Goal: Check status: Check status

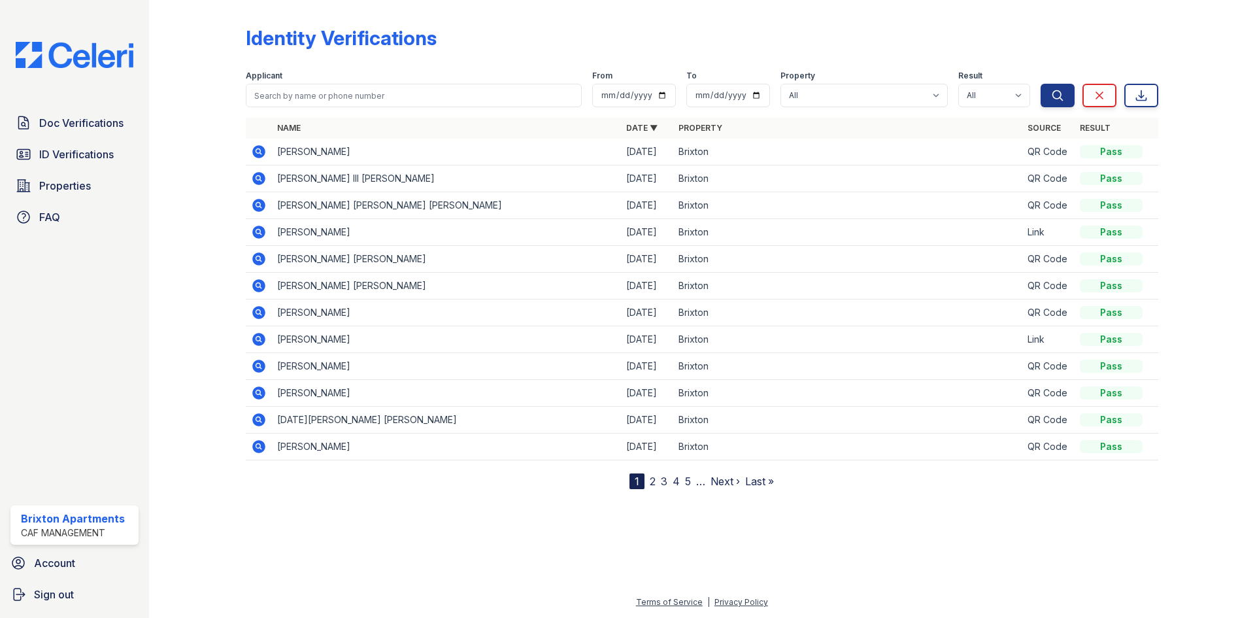
click at [48, 116] on span "Doc Verifications" at bounding box center [81, 123] width 84 height 16
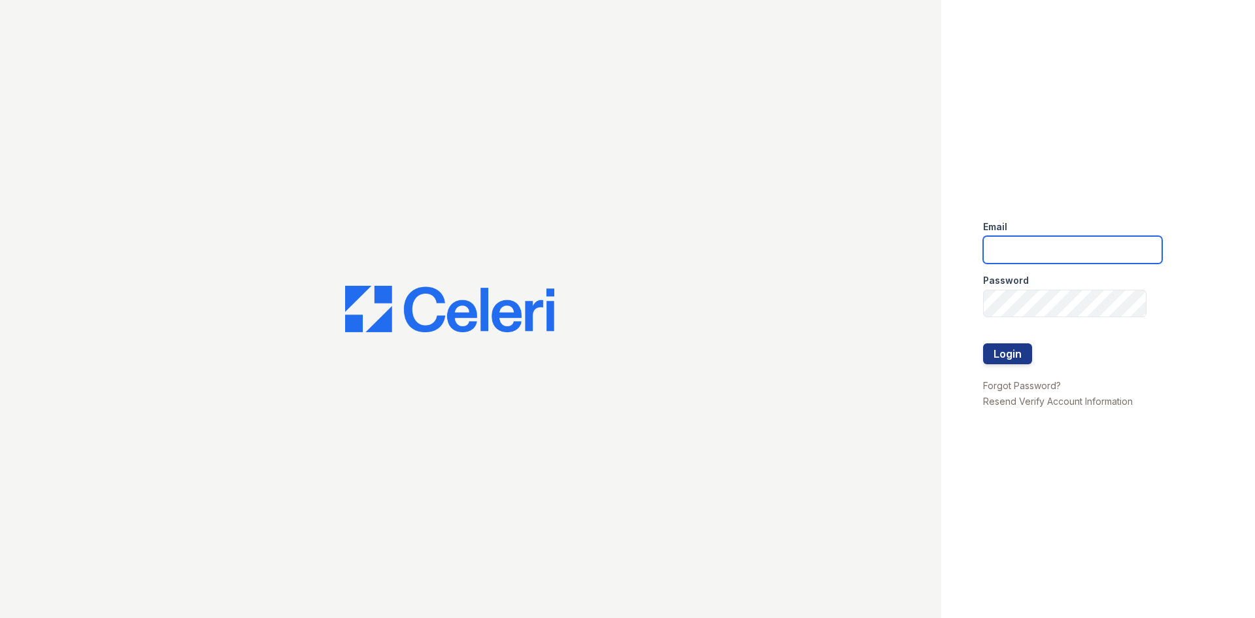
type input "brixton.pm@cafmanagement.com"
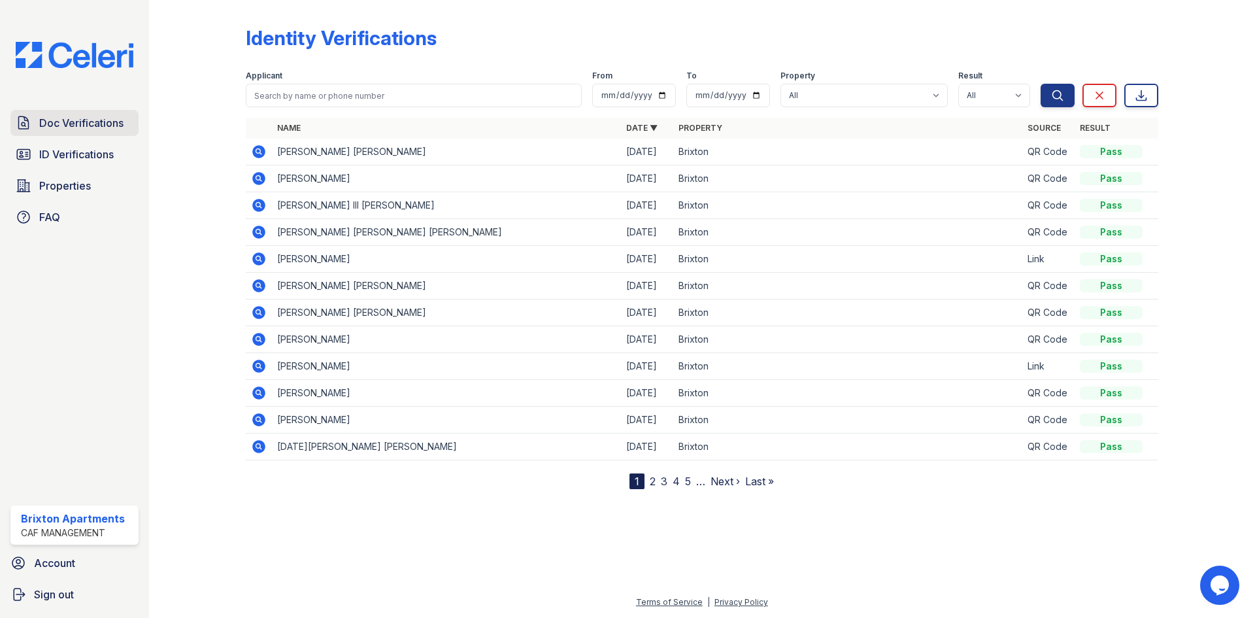
click at [89, 133] on link "Doc Verifications" at bounding box center [74, 123] width 128 height 26
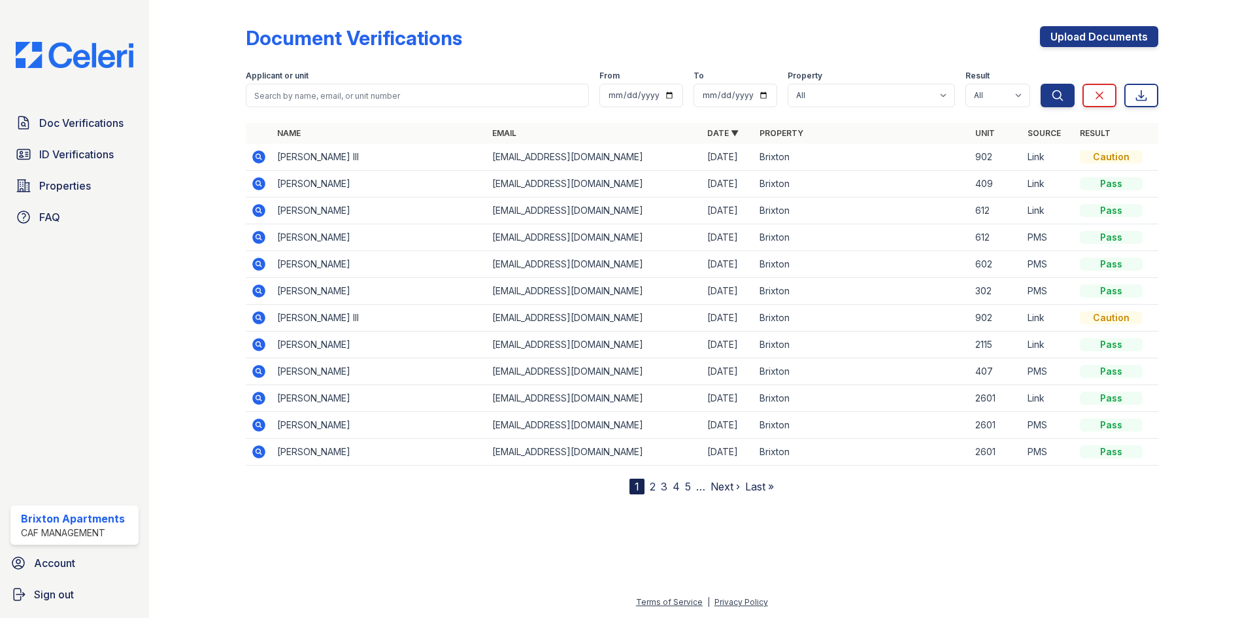
click at [265, 154] on icon at bounding box center [259, 157] width 16 height 16
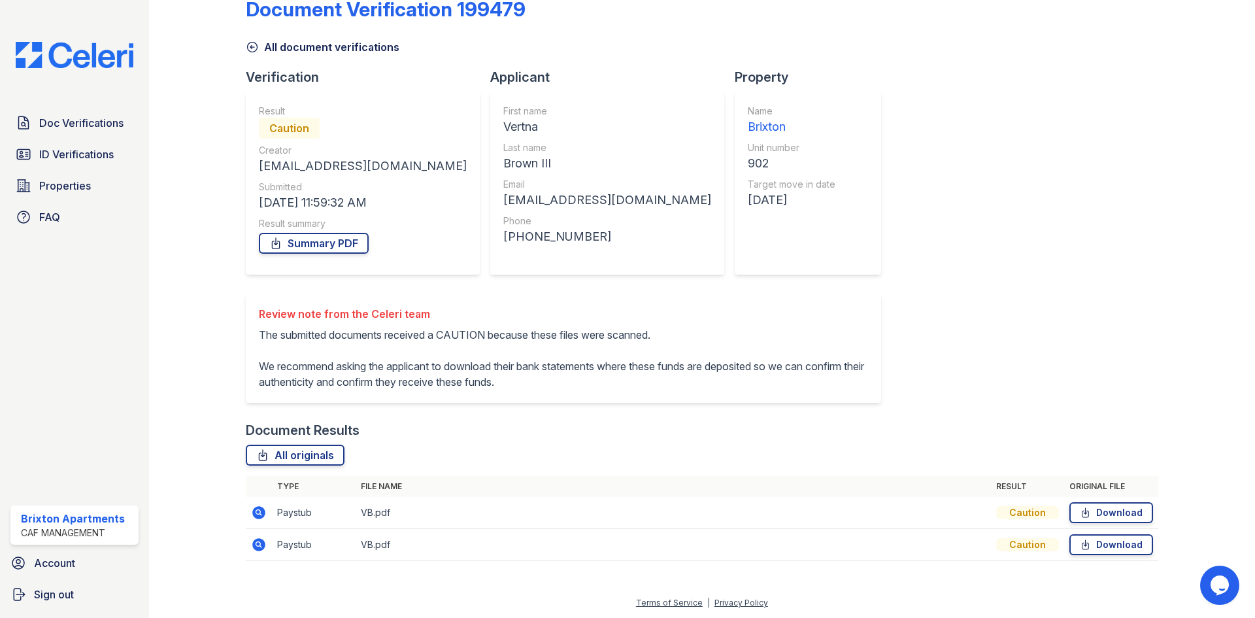
scroll to position [29, 0]
click at [260, 515] on icon at bounding box center [258, 511] width 13 height 13
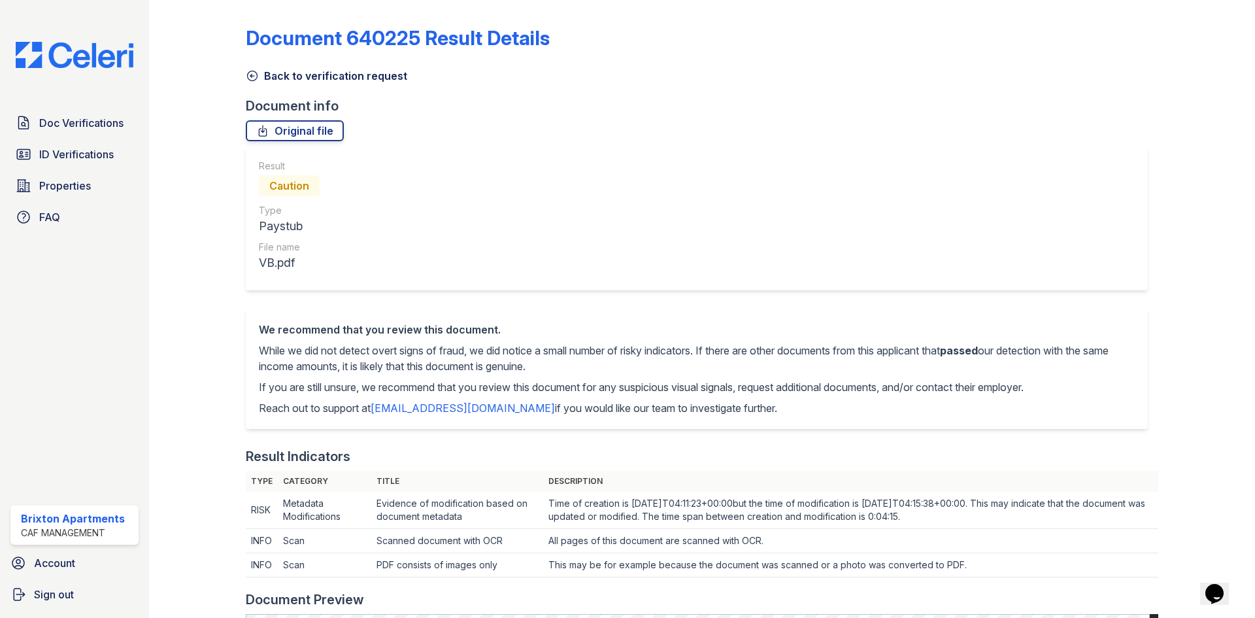
click at [249, 73] on icon at bounding box center [252, 75] width 13 height 13
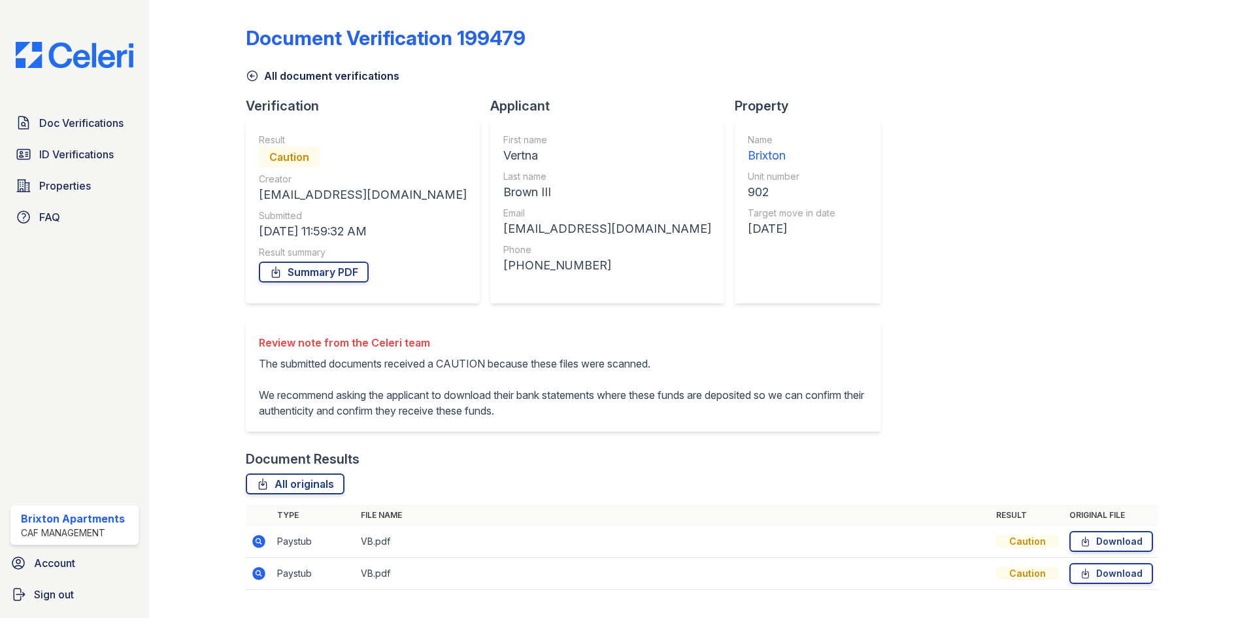
click at [255, 75] on icon at bounding box center [252, 75] width 13 height 13
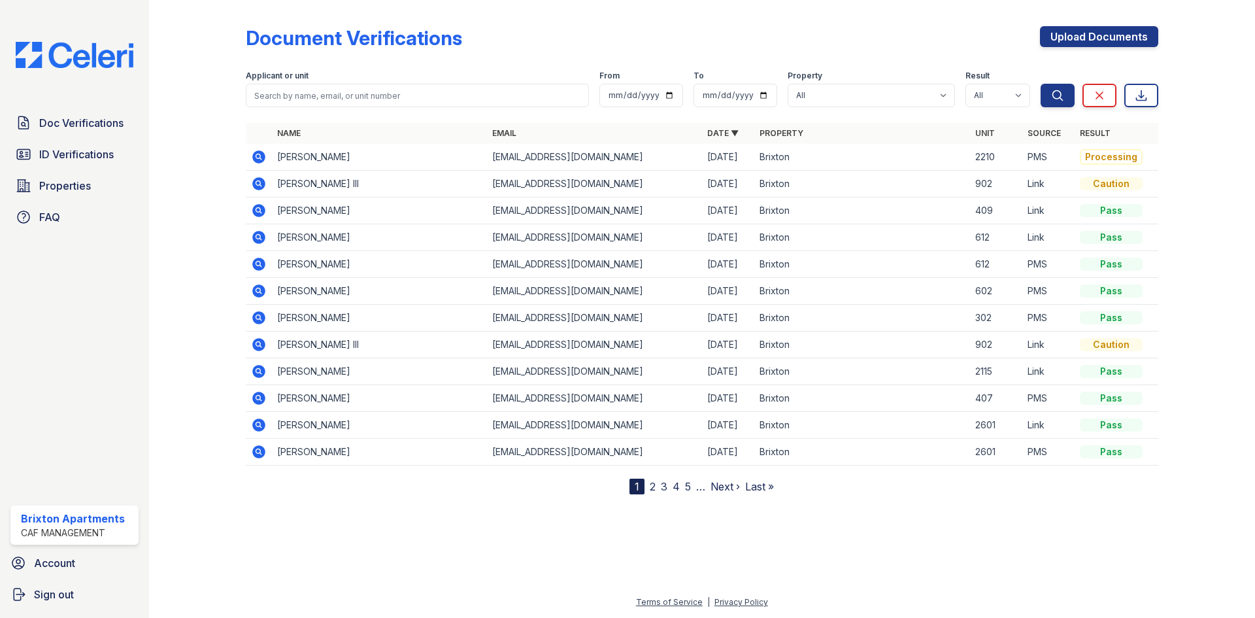
click at [261, 155] on icon at bounding box center [258, 156] width 13 height 13
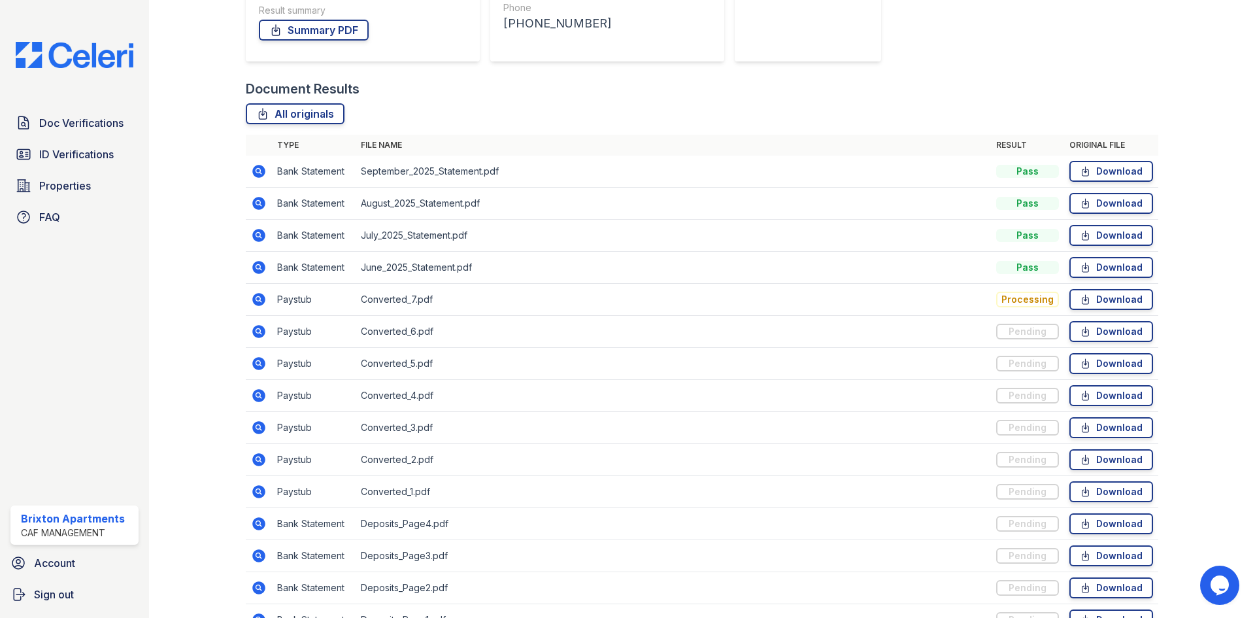
scroll to position [350, 0]
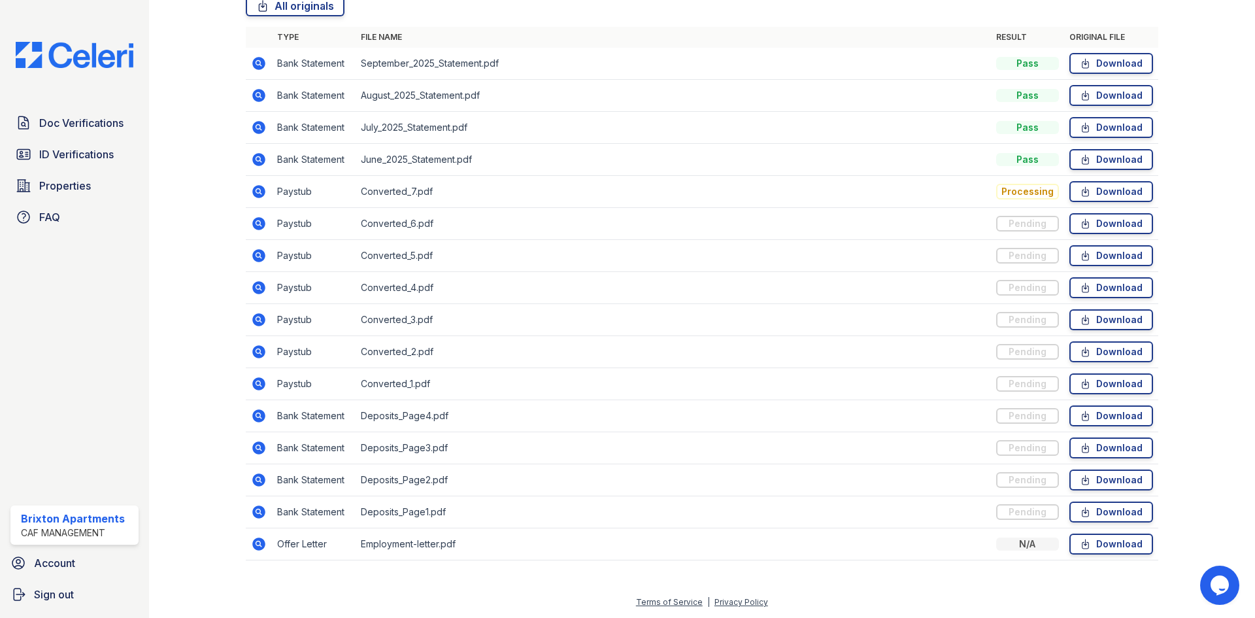
drag, startPoint x: 260, startPoint y: 547, endPoint x: 550, endPoint y: 400, distance: 326.0
click at [259, 547] on icon at bounding box center [258, 543] width 13 height 13
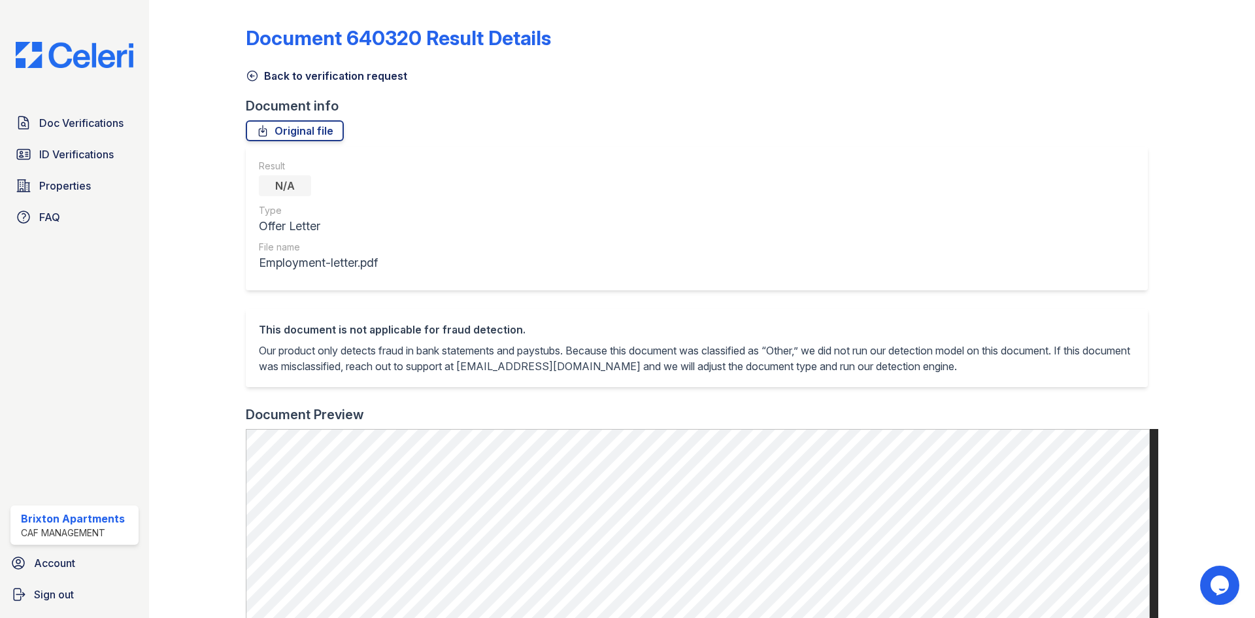
click at [254, 82] on icon at bounding box center [252, 75] width 13 height 13
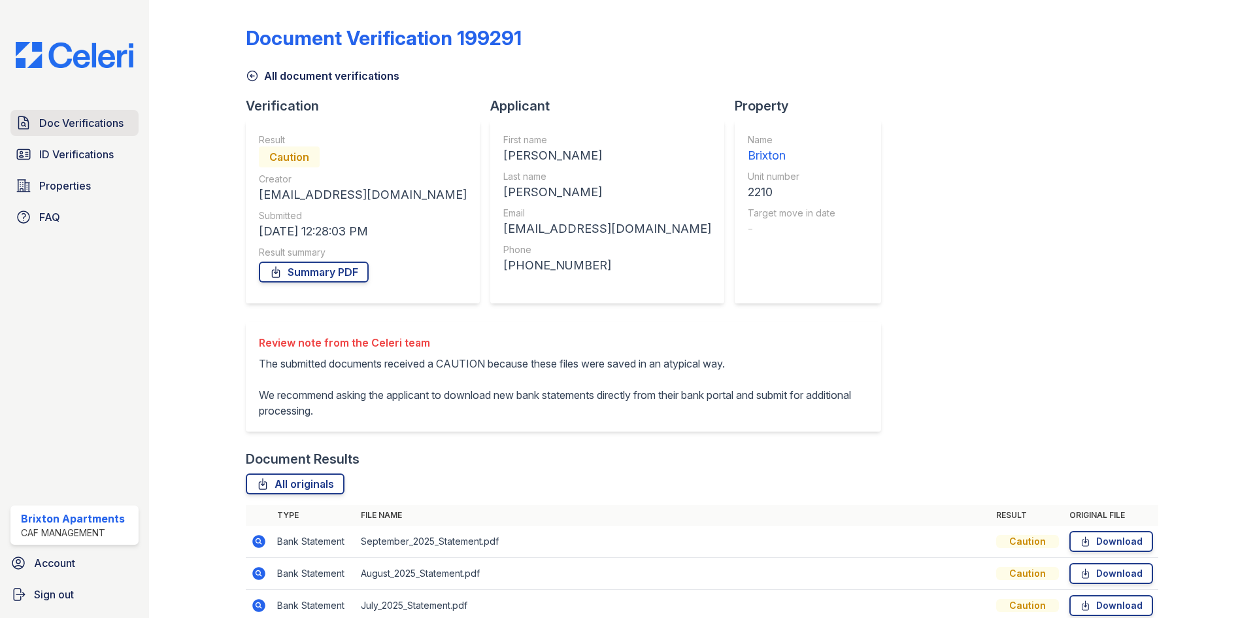
click at [92, 133] on link "Doc Verifications" at bounding box center [74, 123] width 128 height 26
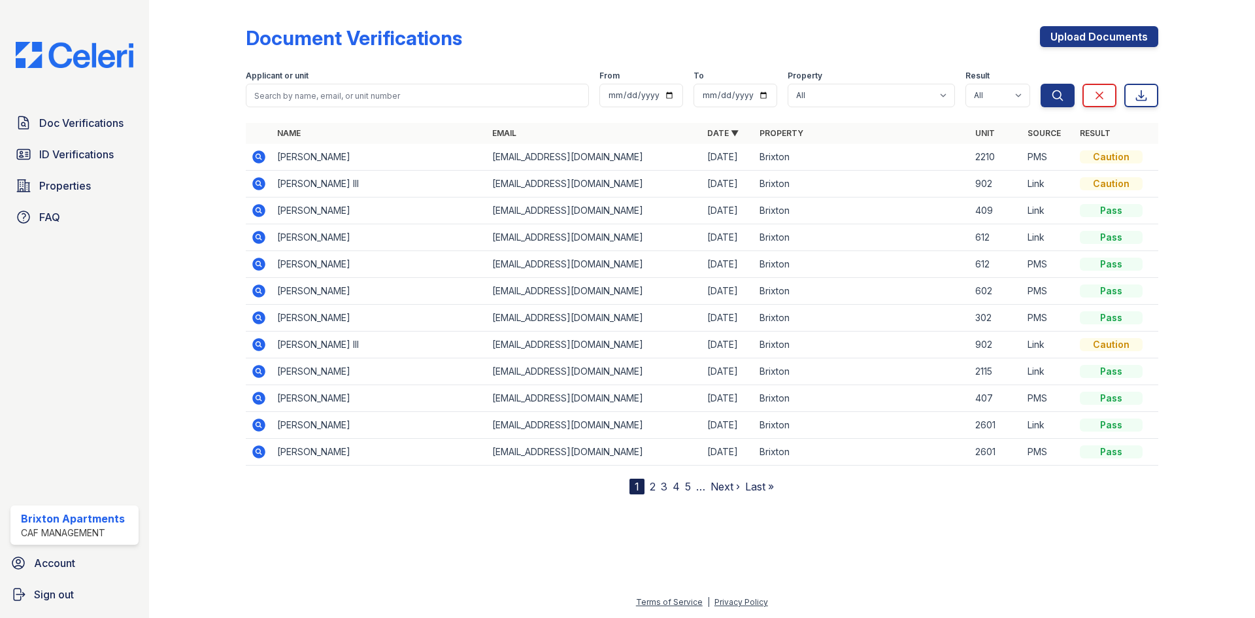
click at [253, 162] on icon at bounding box center [259, 157] width 16 height 16
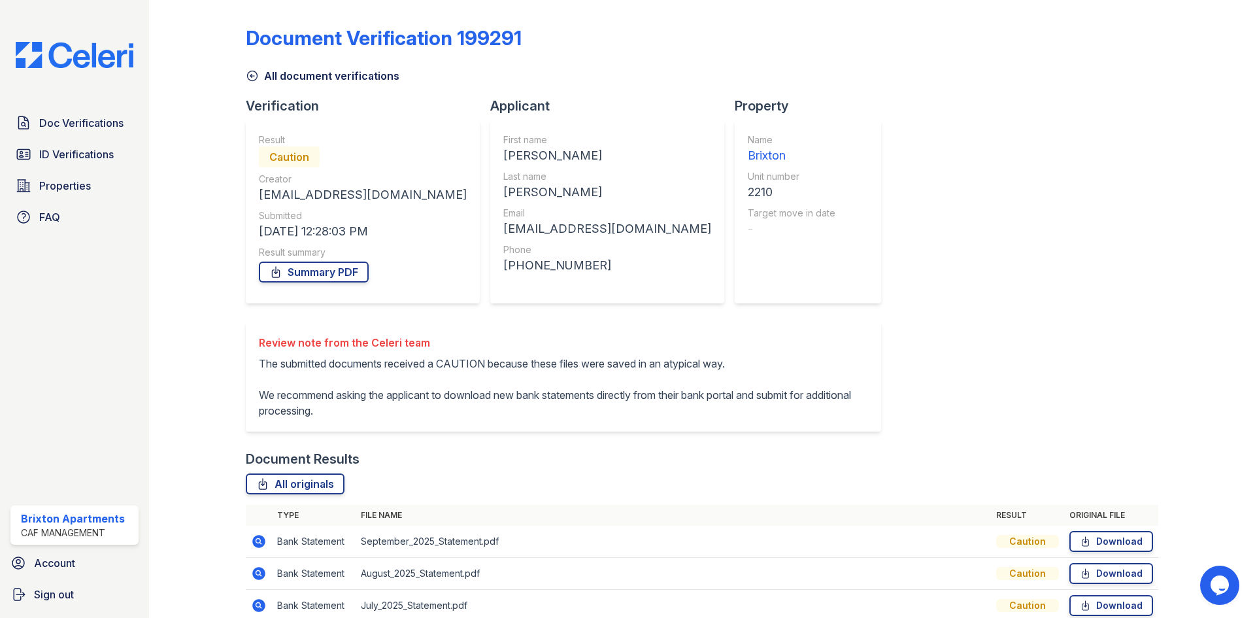
click at [250, 75] on icon at bounding box center [252, 76] width 10 height 10
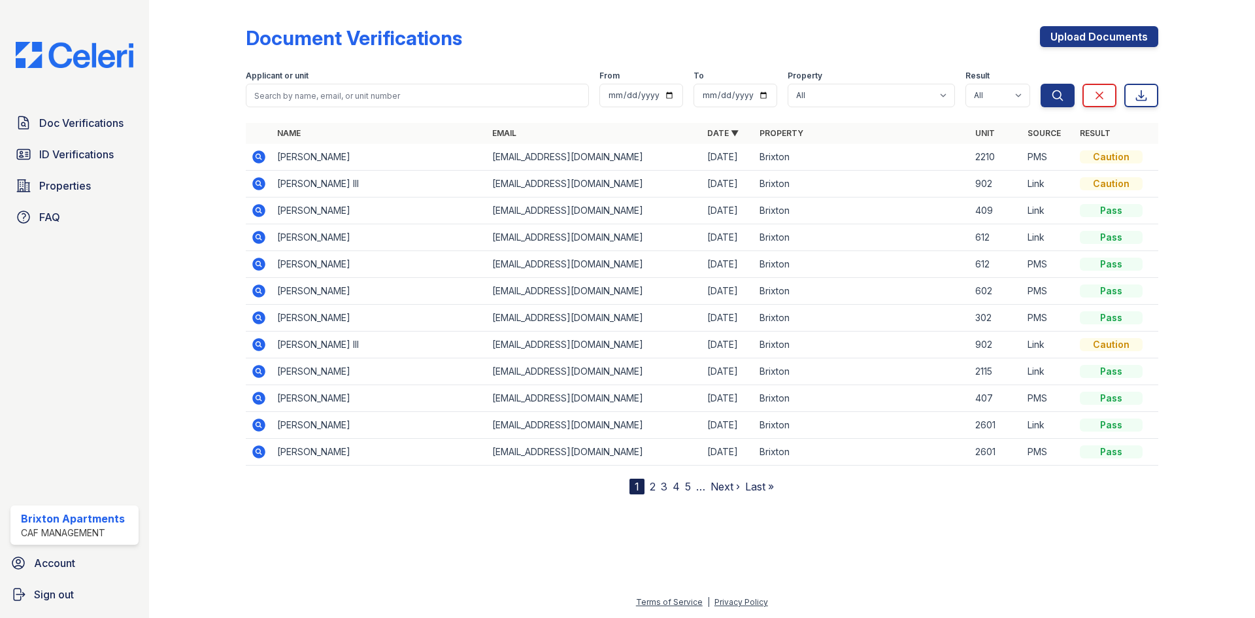
click at [260, 188] on icon at bounding box center [258, 183] width 13 height 13
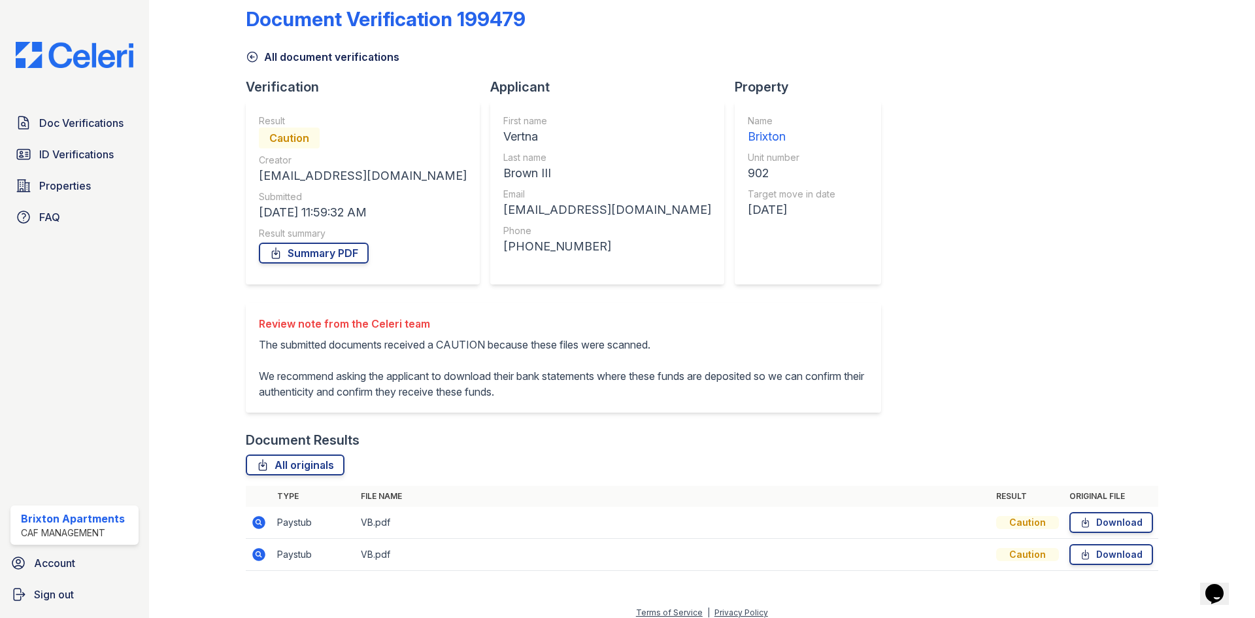
scroll to position [29, 0]
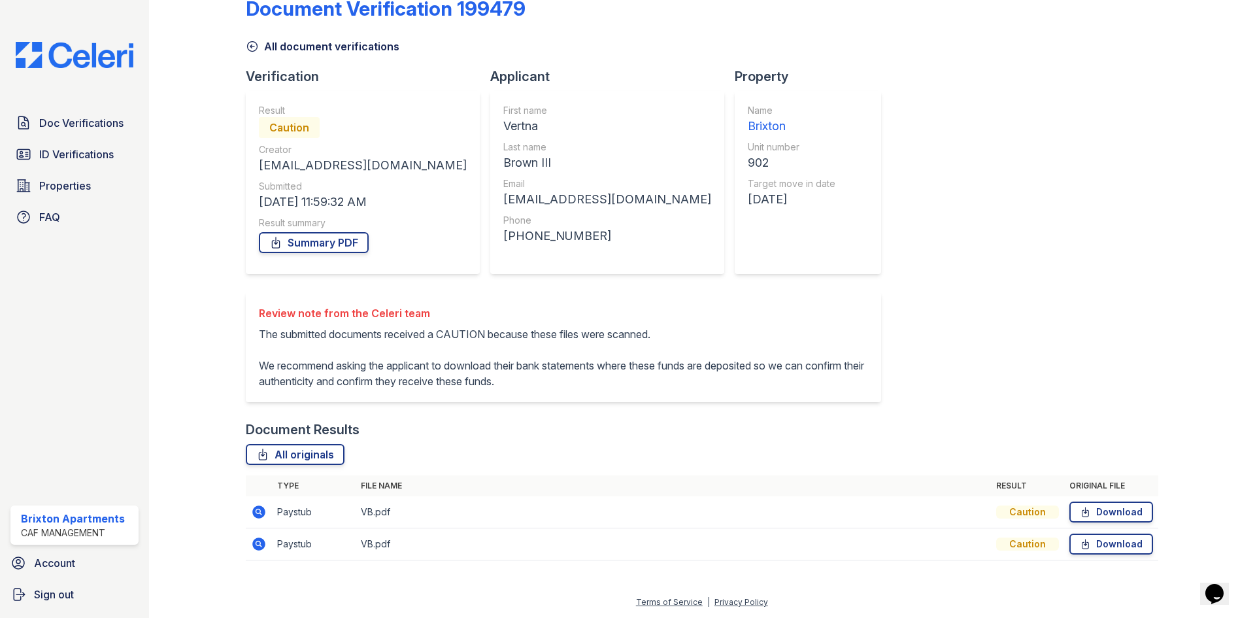
click at [266, 517] on td at bounding box center [259, 512] width 26 height 32
click at [264, 514] on icon at bounding box center [259, 512] width 16 height 16
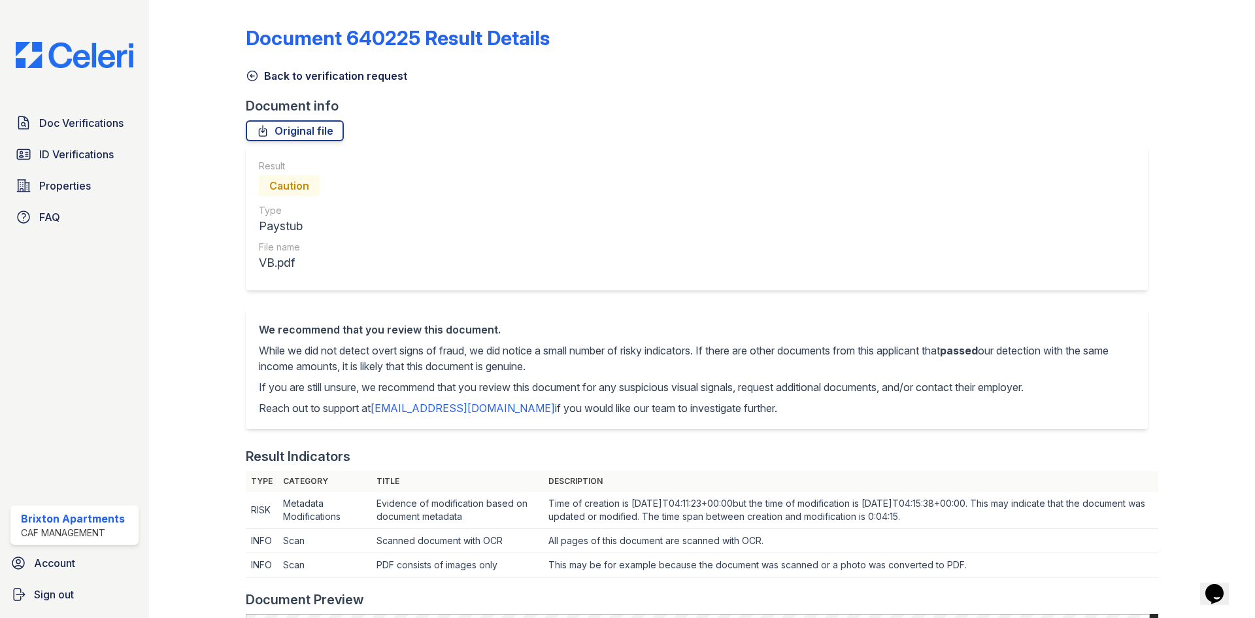
drag, startPoint x: 253, startPoint y: 73, endPoint x: 256, endPoint y: 61, distance: 11.6
click at [253, 73] on icon at bounding box center [252, 75] width 13 height 13
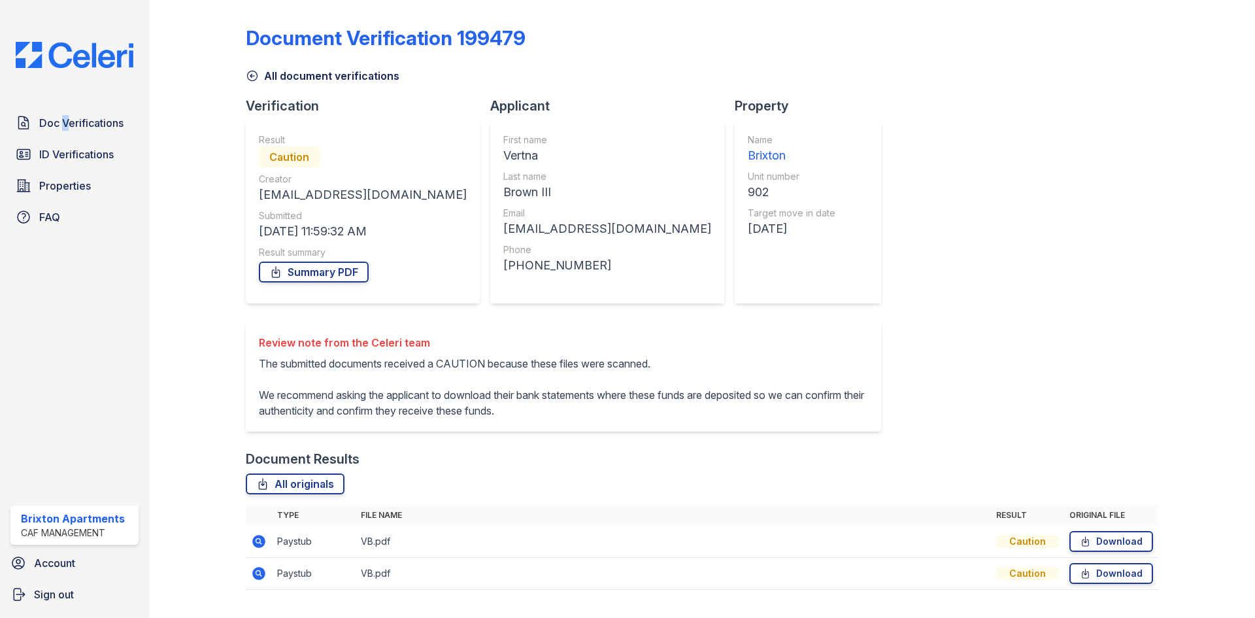
click at [61, 109] on div "Doc Verifications ID Verifications Properties FAQ [GEOGRAPHIC_DATA] CAF Managem…" at bounding box center [74, 309] width 149 height 618
click at [67, 128] on span "Doc Verifications" at bounding box center [81, 123] width 84 height 16
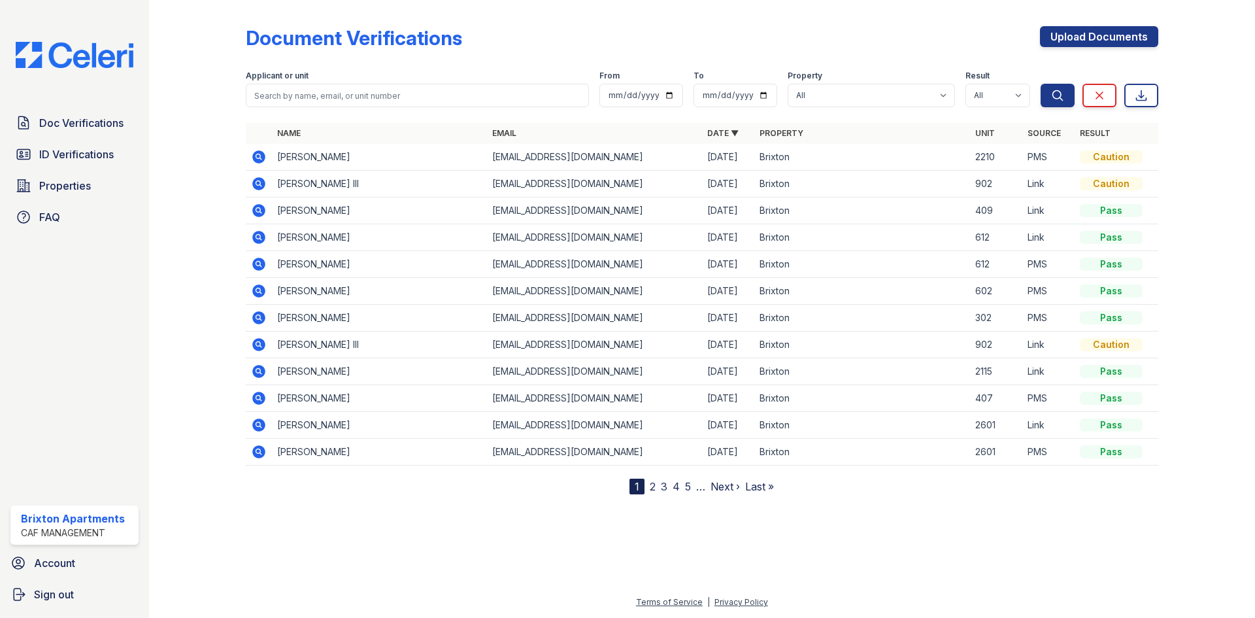
click at [50, 85] on div "Doc Verifications ID Verifications Properties FAQ [GEOGRAPHIC_DATA] CAF Managem…" at bounding box center [74, 309] width 149 height 618
